Goal: Find specific page/section: Find specific page/section

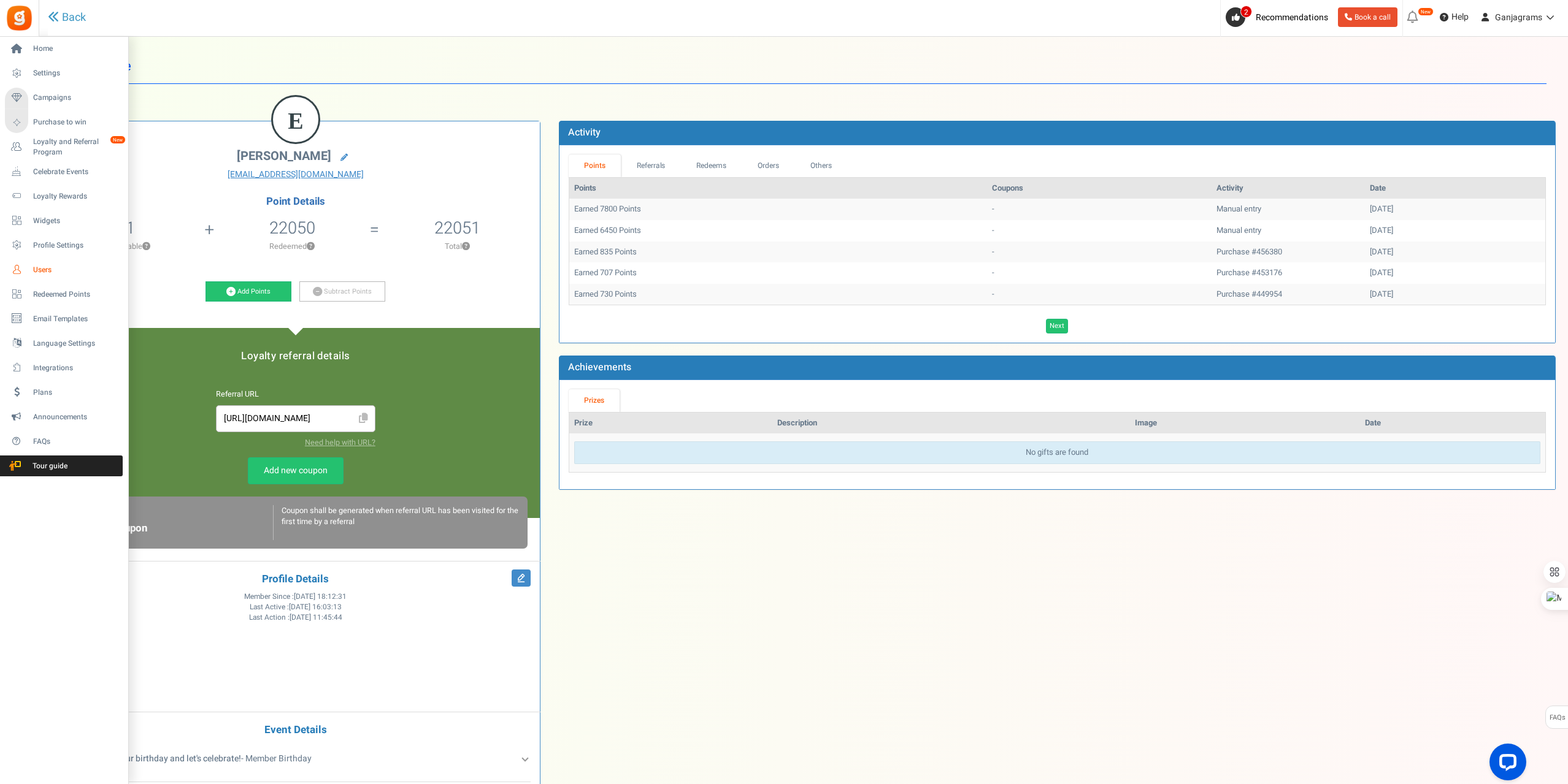
click at [32, 267] on link "Users" at bounding box center [64, 270] width 118 height 21
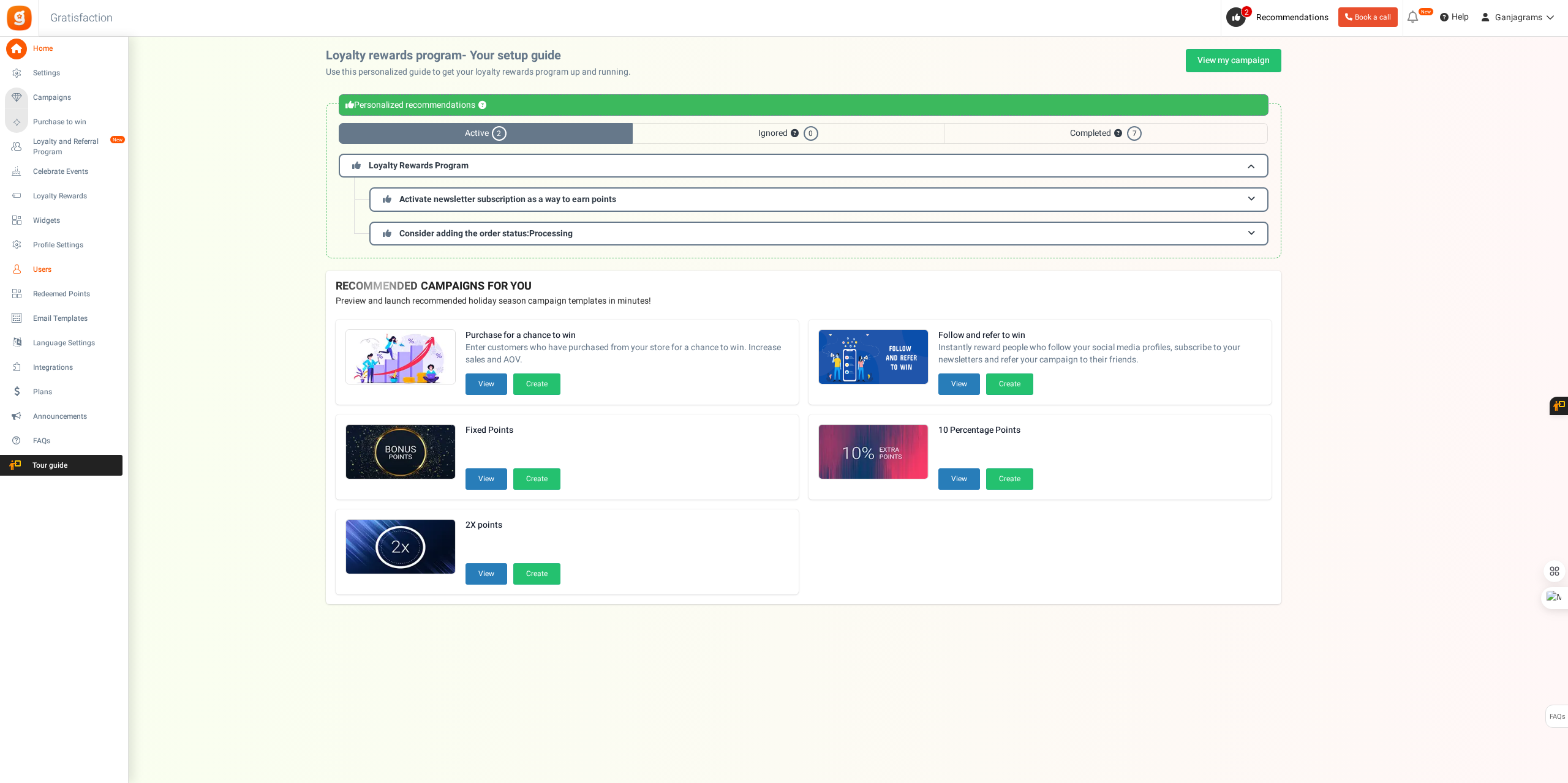
click at [41, 269] on span "Users" at bounding box center [76, 269] width 85 height 10
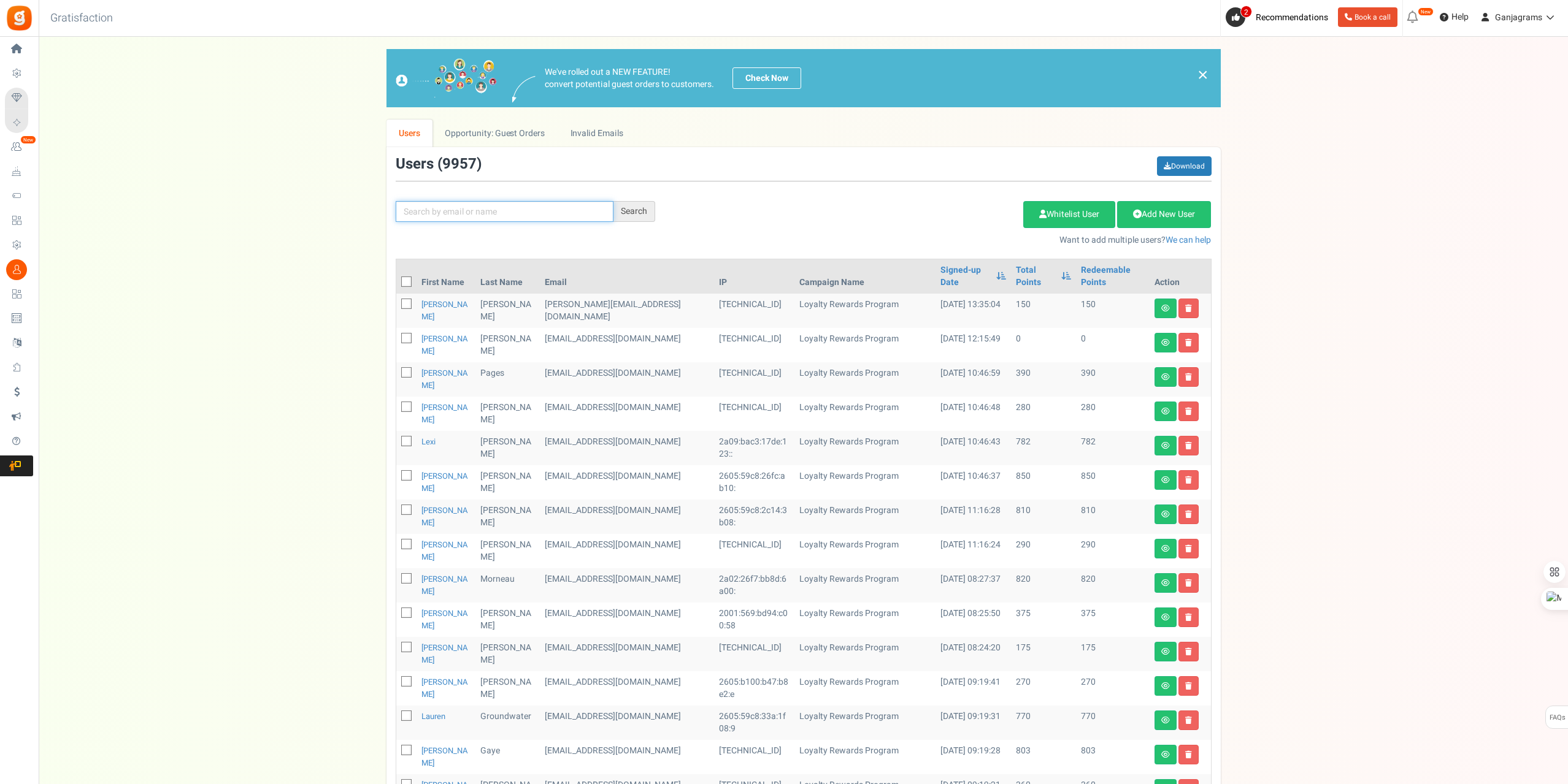
click at [444, 210] on input "text" at bounding box center [504, 211] width 218 height 21
paste input "[EMAIL_ADDRESS][DOMAIN_NAME]"
type input "[EMAIL_ADDRESS][DOMAIN_NAME]"
click at [650, 212] on div "Search" at bounding box center [634, 211] width 42 height 21
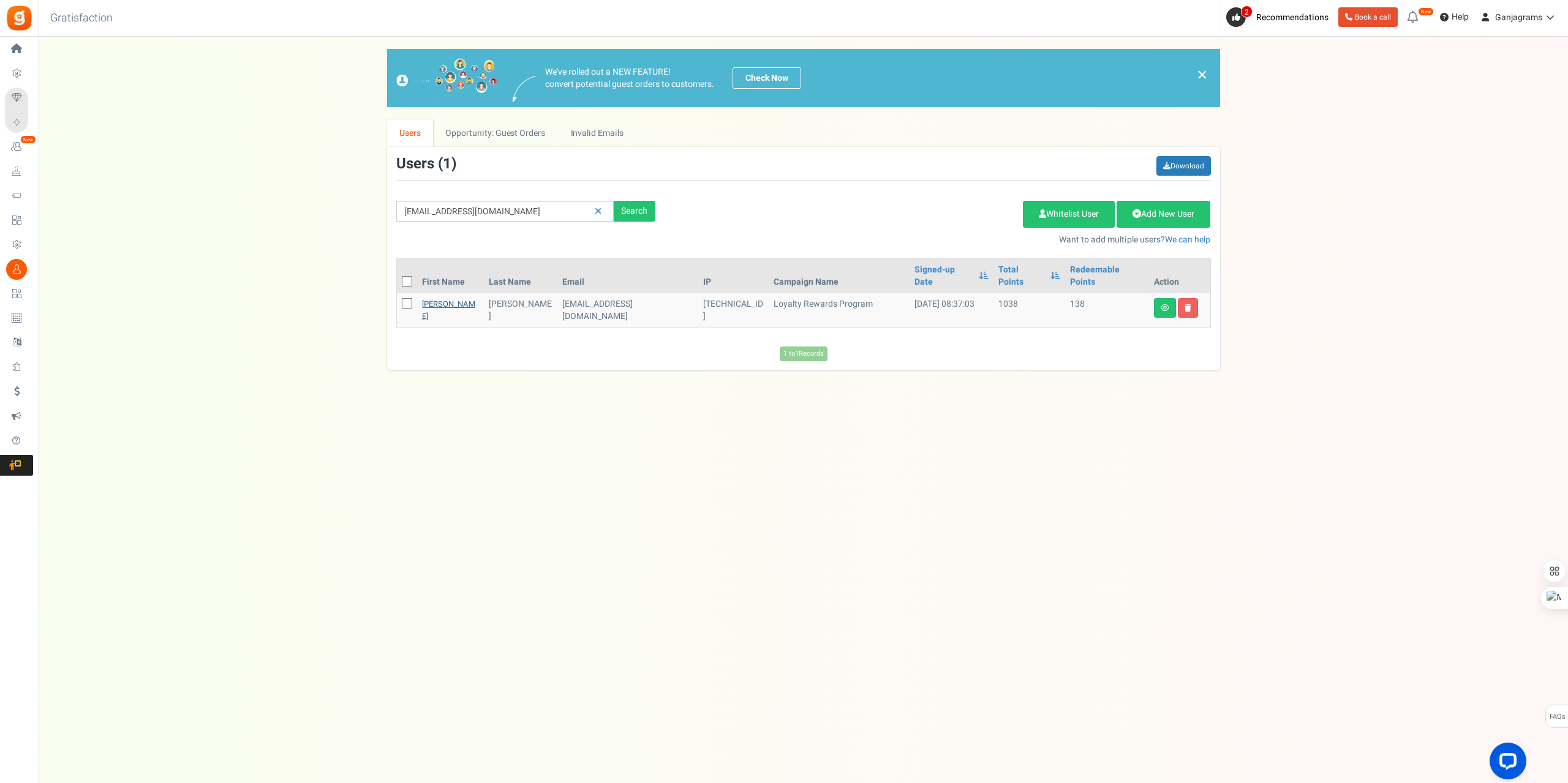
click at [433, 298] on link "[PERSON_NAME]" at bounding box center [449, 310] width 53 height 24
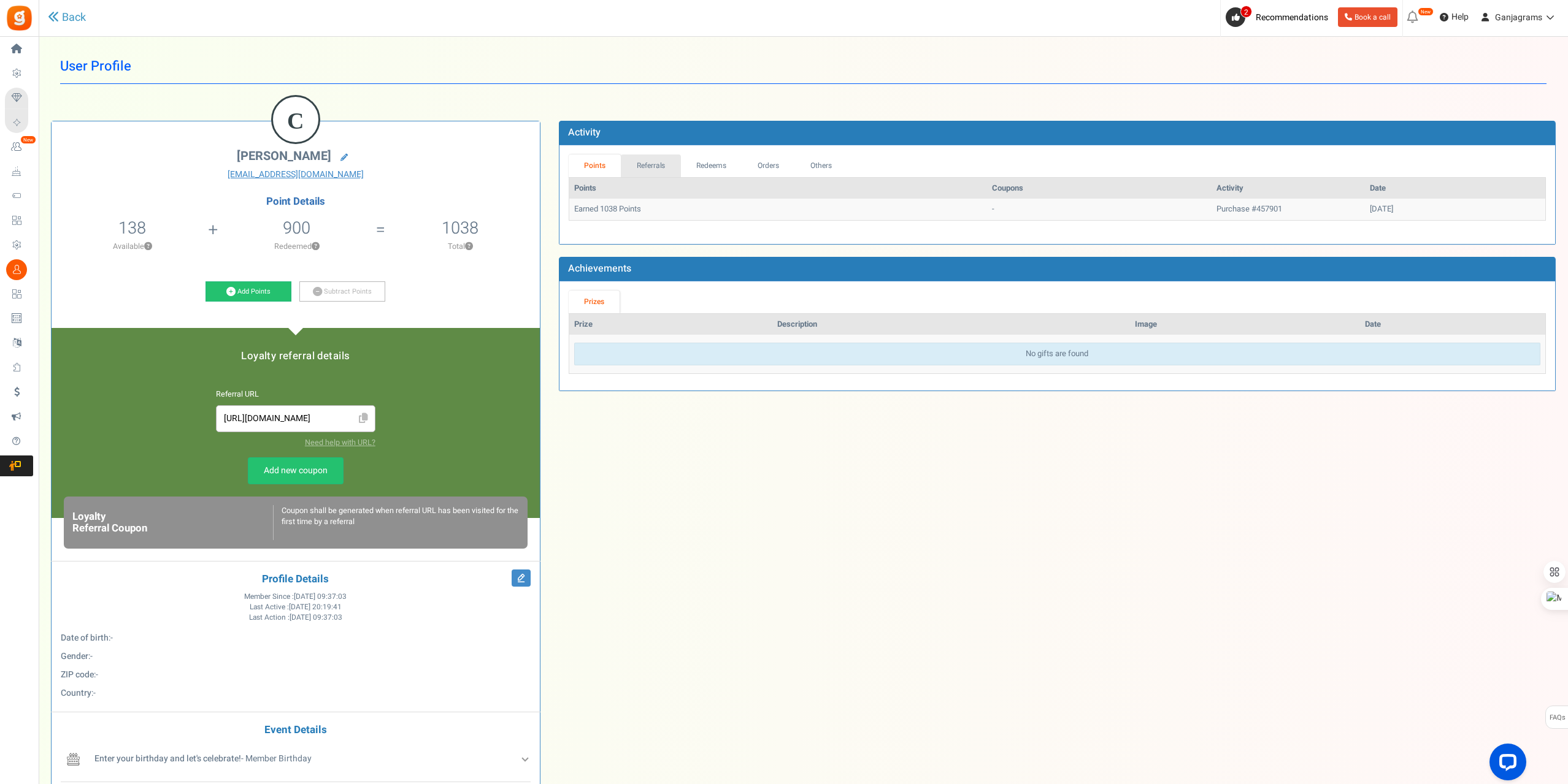
click at [653, 160] on link "Referrals" at bounding box center [650, 166] width 60 height 23
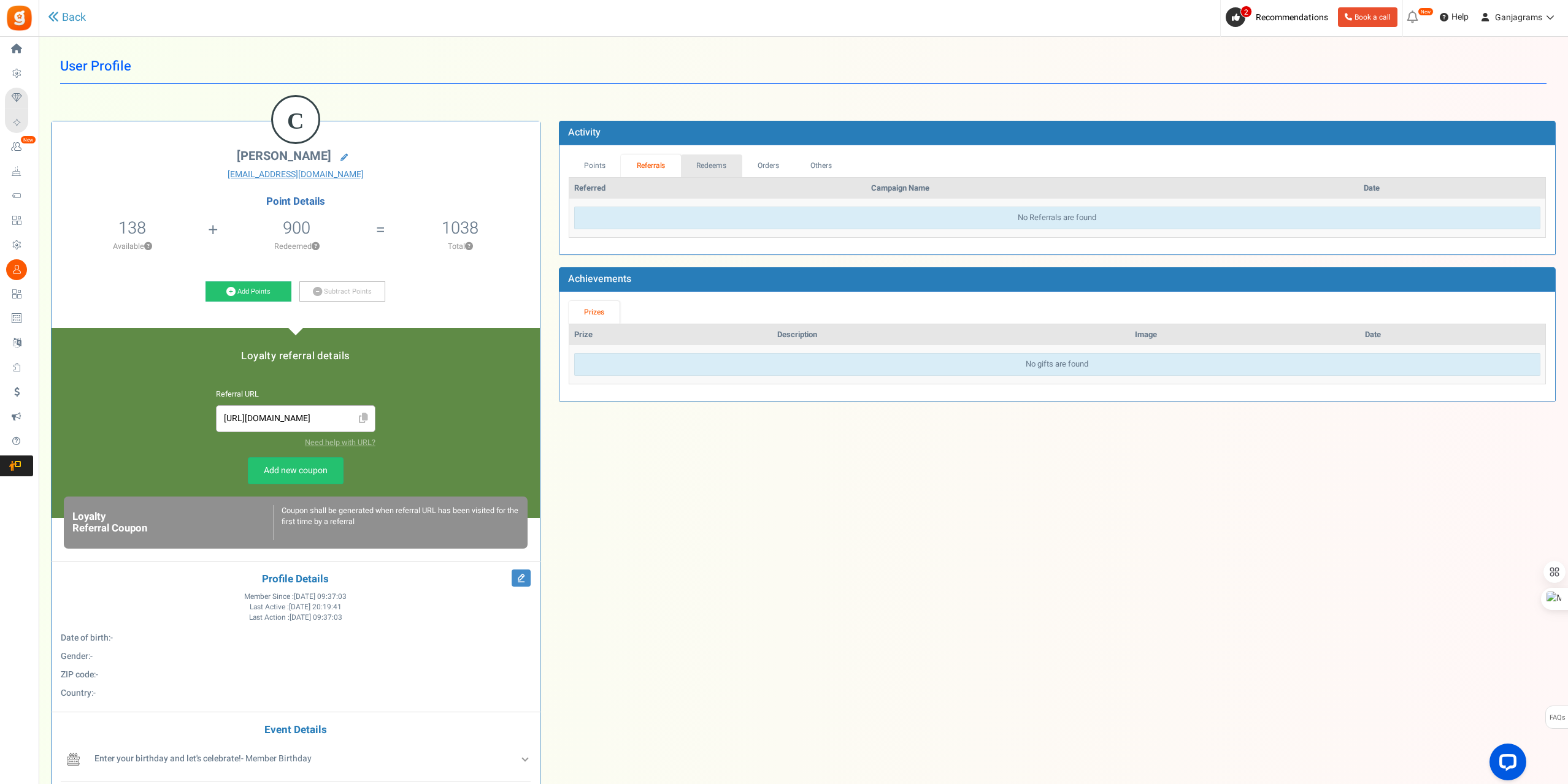
click at [718, 160] on link "Redeems" at bounding box center [712, 166] width 61 height 23
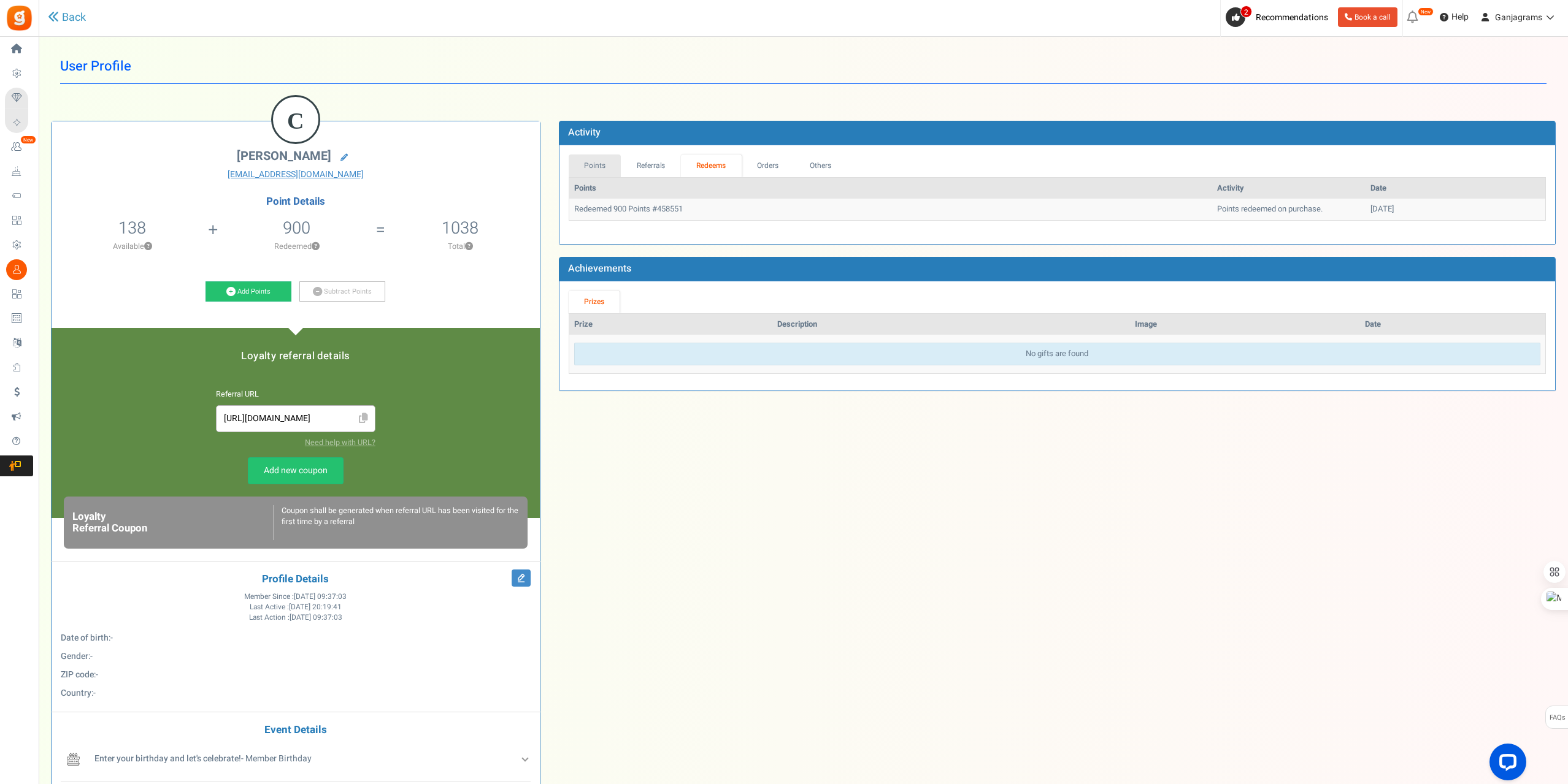
click at [600, 164] on link "Points" at bounding box center [595, 166] width 52 height 23
